Goal: Entertainment & Leisure: Consume media (video, audio)

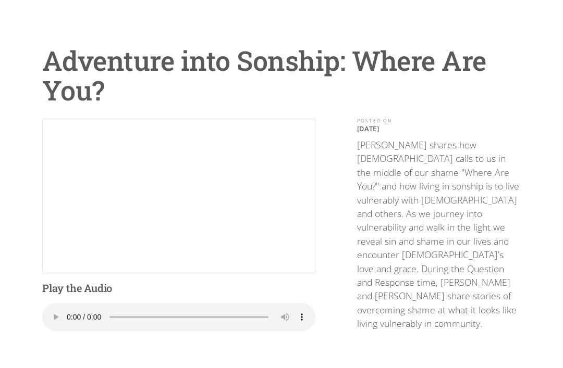
scroll to position [58, 0]
click at [72, 314] on audio "Your browser does not support the audio element." at bounding box center [178, 317] width 273 height 28
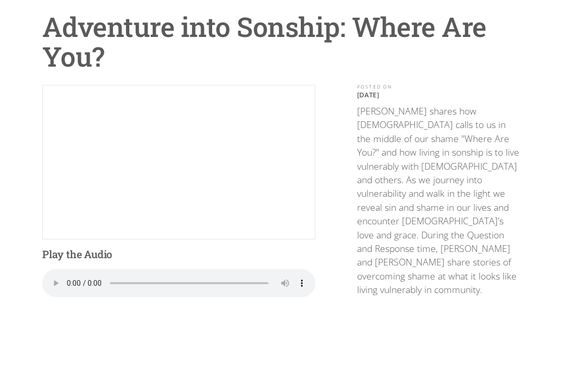
scroll to position [92, 0]
click at [70, 279] on audio "Your browser does not support the audio element." at bounding box center [178, 283] width 273 height 28
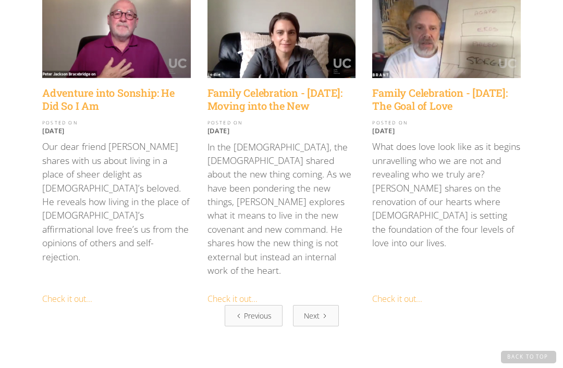
scroll to position [1224, 0]
click at [317, 310] on div "Next" at bounding box center [312, 315] width 16 height 11
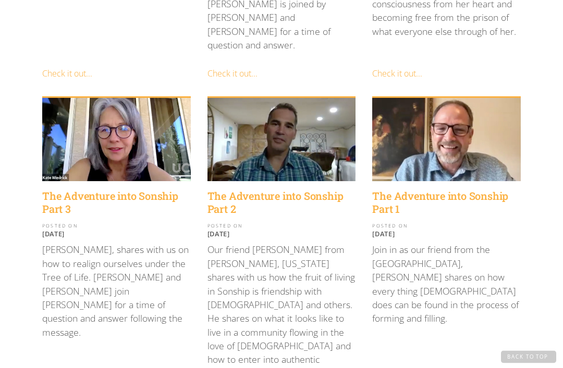
scroll to position [862, 0]
click at [456, 190] on h4 "The Adventure into Sonship Part 1" at bounding box center [446, 203] width 148 height 26
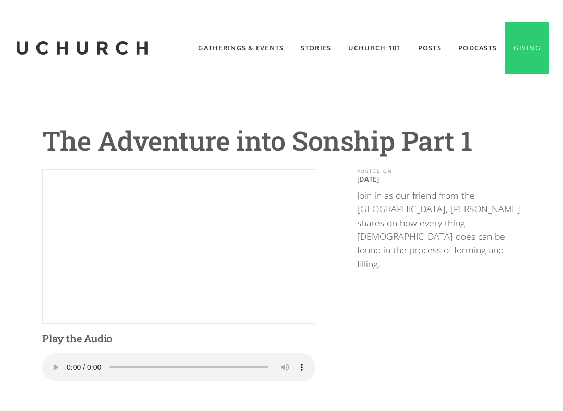
scroll to position [10, 0]
